Goal: Browse casually

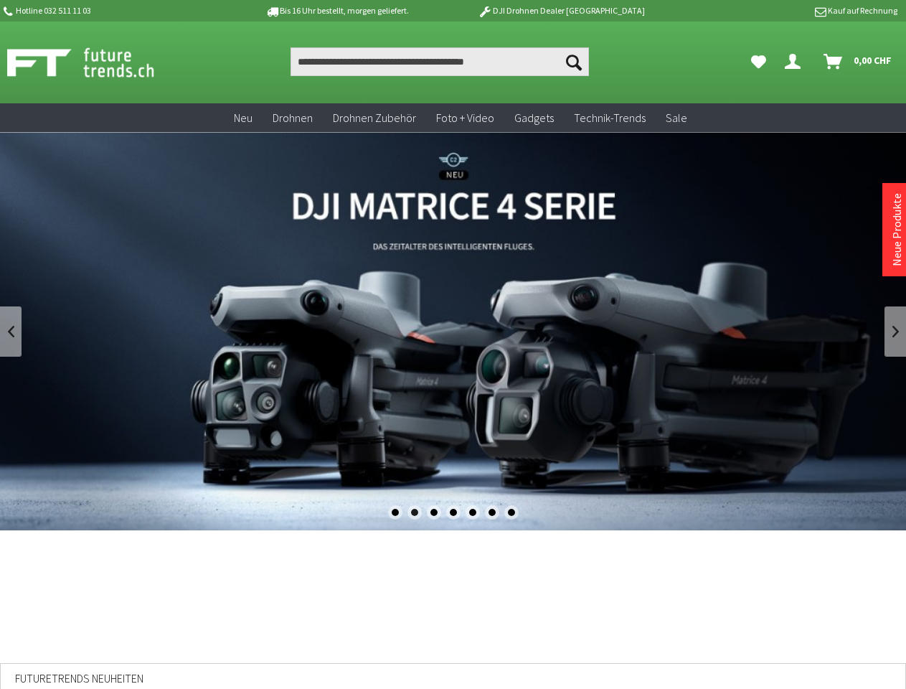
click at [395, 512] on div "1" at bounding box center [395, 512] width 14 height 14
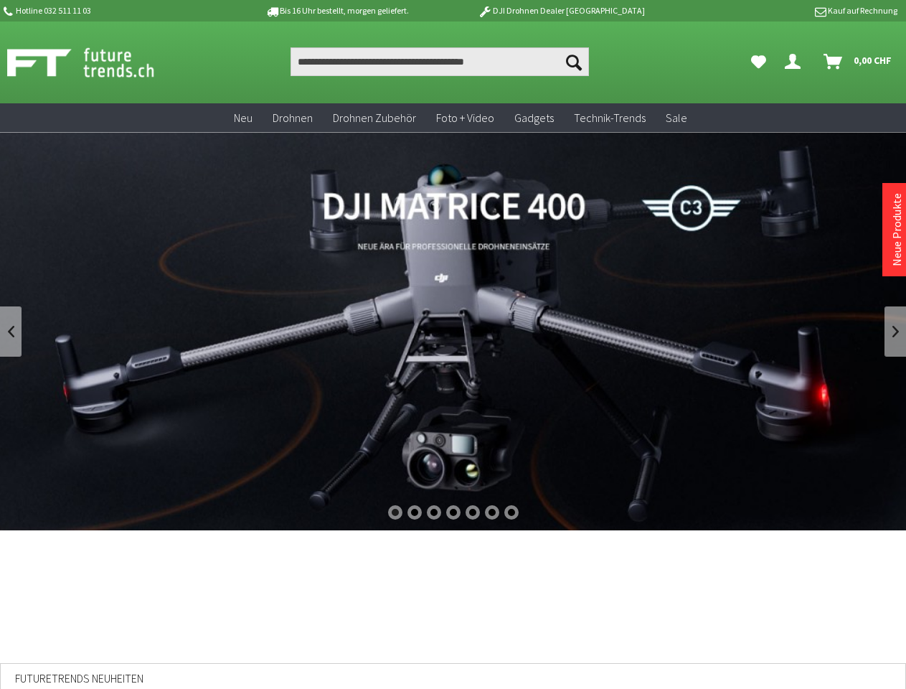
click at [414, 512] on div "2" at bounding box center [415, 512] width 14 height 14
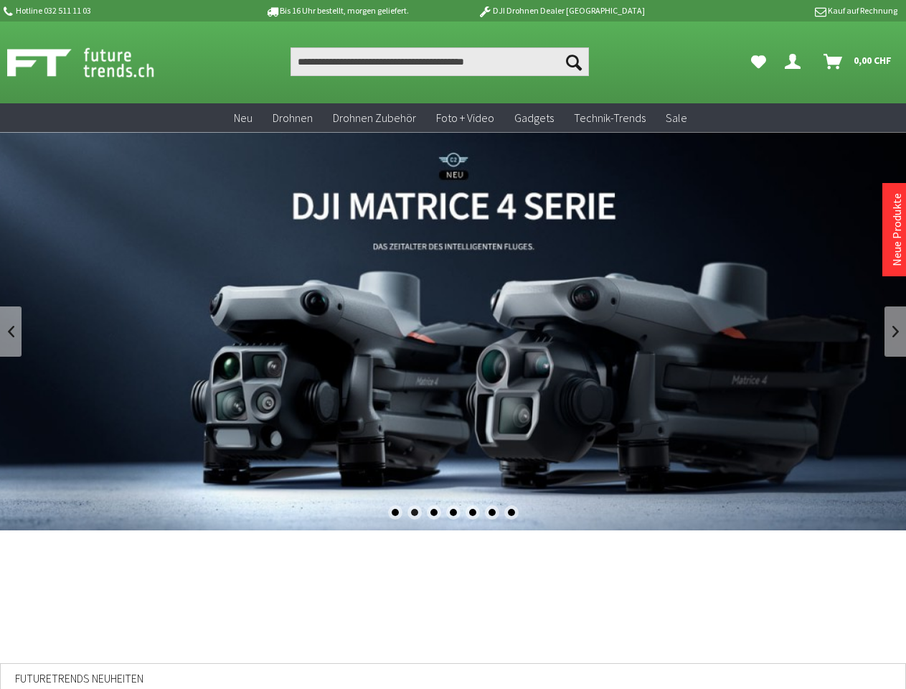
click at [433, 512] on div "3" at bounding box center [434, 512] width 14 height 14
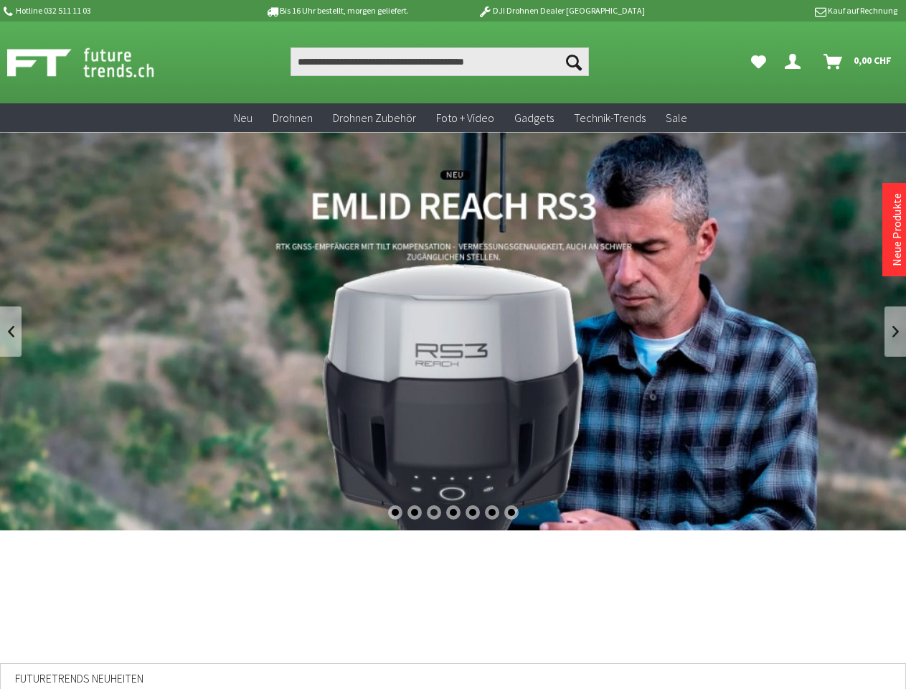
click at [454, 512] on div "4" at bounding box center [453, 512] width 14 height 14
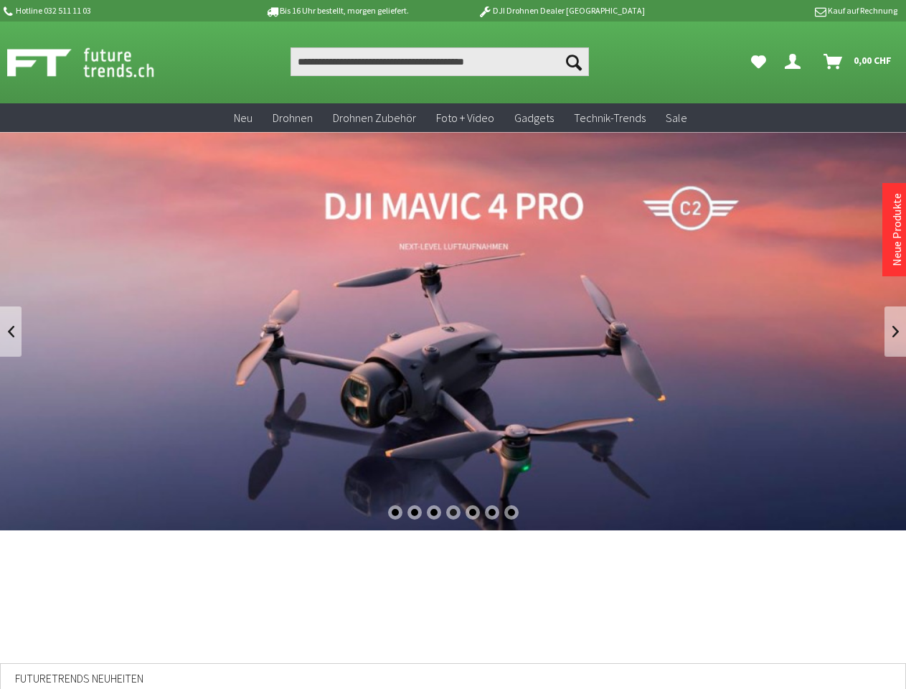
click at [473, 512] on div "5" at bounding box center [473, 512] width 14 height 14
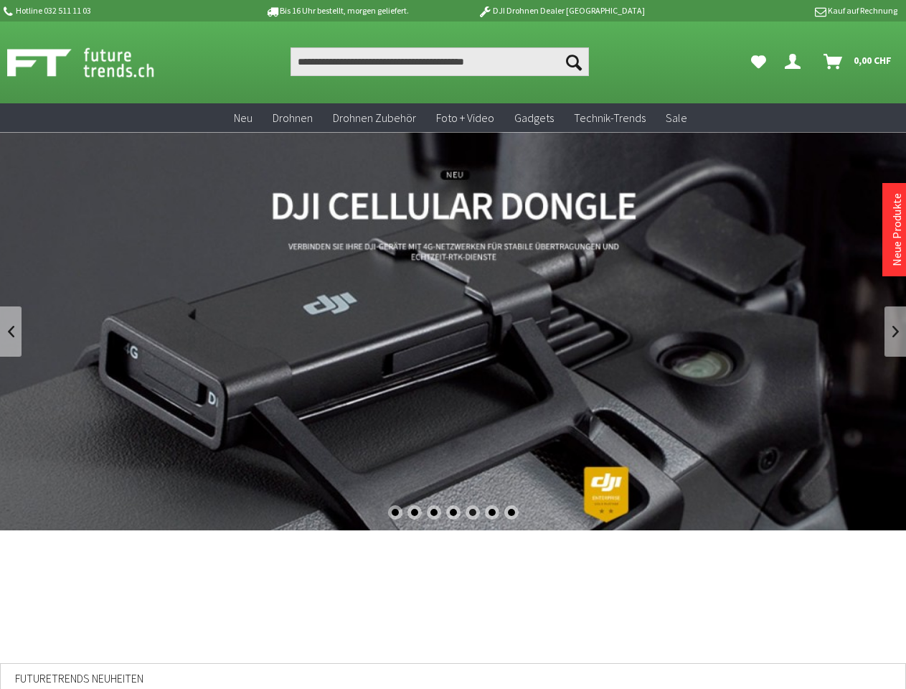
click at [492, 512] on div "6" at bounding box center [492, 512] width 14 height 14
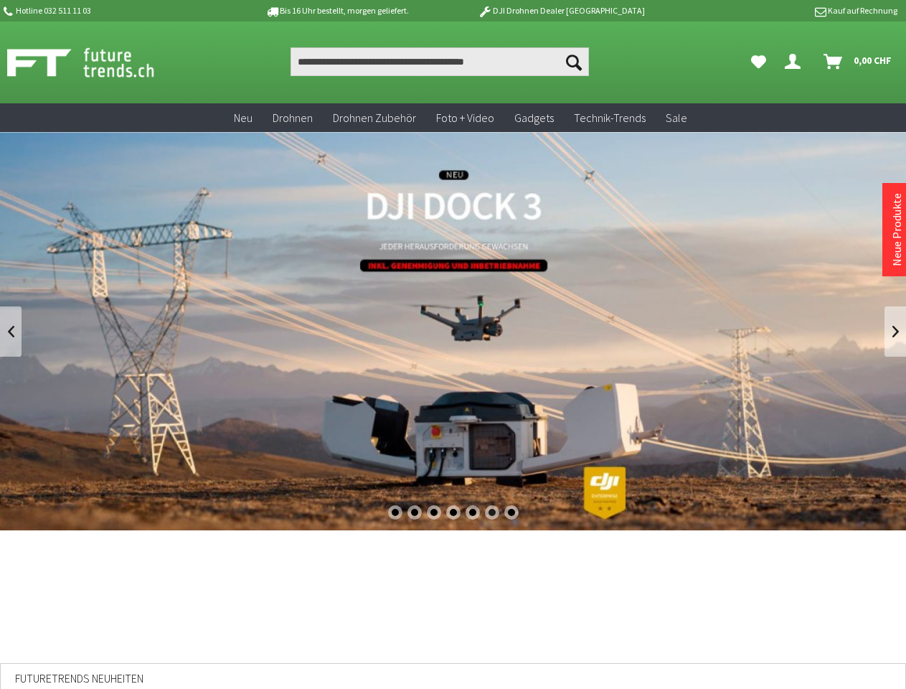
click at [512, 512] on div "7" at bounding box center [512, 512] width 14 height 14
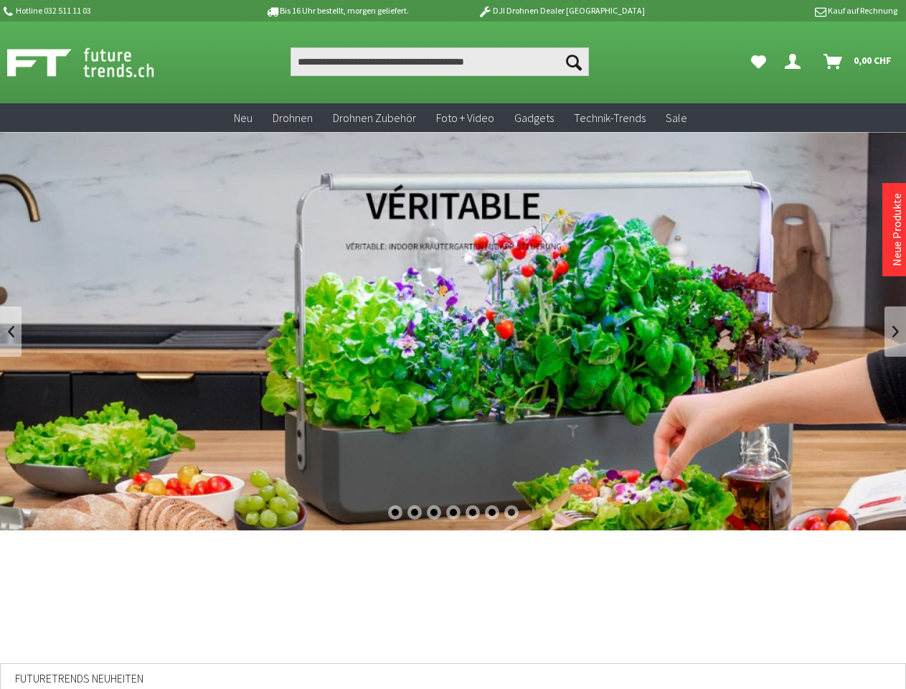
click at [11, 332] on link at bounding box center [11, 331] width 22 height 50
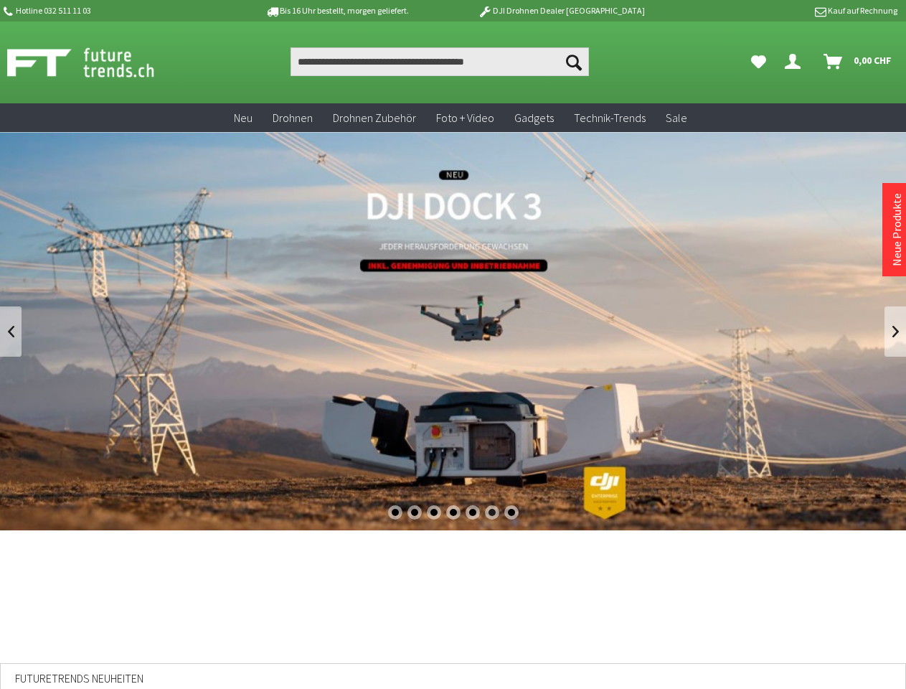
click at [896, 332] on link at bounding box center [896, 331] width 22 height 50
